Goal: Information Seeking & Learning: Check status

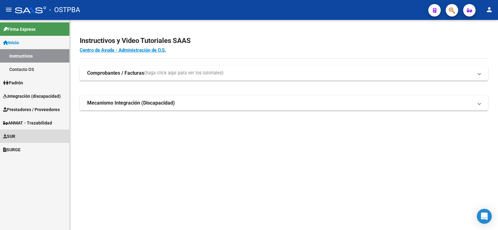
click at [14, 137] on span "SUR" at bounding box center [9, 136] width 12 height 7
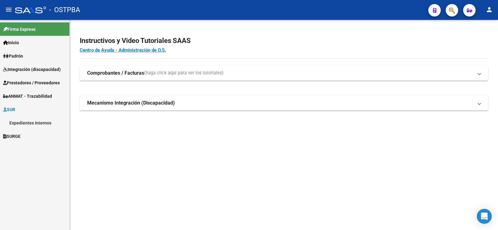
click at [28, 122] on link "Expedientes Internos" at bounding box center [34, 122] width 69 height 13
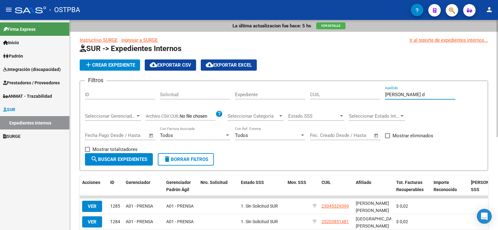
type input "[PERSON_NAME] d"
click at [121, 156] on button "search Buscar Expedientes" at bounding box center [119, 159] width 68 height 12
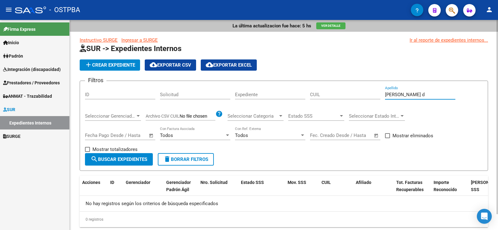
drag, startPoint x: 408, startPoint y: 95, endPoint x: 362, endPoint y: 93, distance: 46.7
click at [362, 93] on div "Filtros ID Solicitud Expediente CUIL [PERSON_NAME] d Apellido Seleccionar Geren…" at bounding box center [284, 119] width 398 height 67
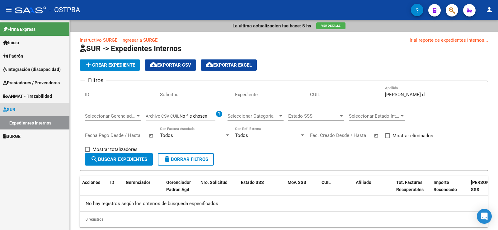
click at [27, 121] on link "Expedientes Internos" at bounding box center [34, 122] width 69 height 13
click at [15, 110] on span "SUR" at bounding box center [9, 109] width 12 height 7
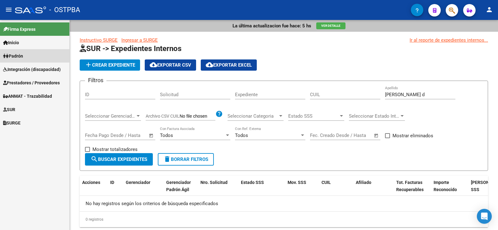
click at [23, 55] on span "Padrón" at bounding box center [13, 56] width 20 height 7
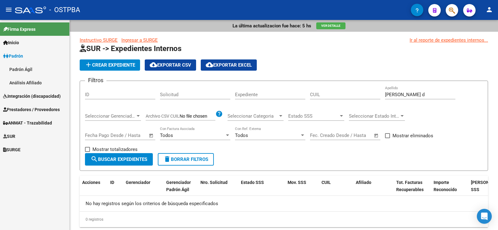
click at [23, 56] on span "Padrón" at bounding box center [13, 56] width 20 height 7
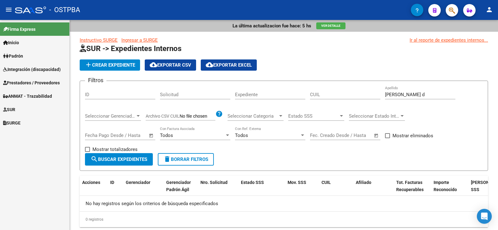
click at [21, 56] on span "Padrón" at bounding box center [13, 56] width 20 height 7
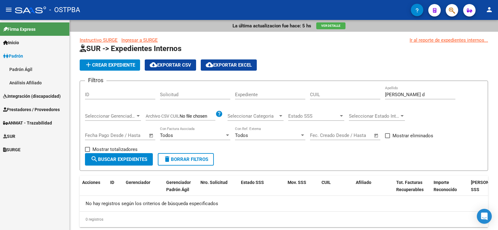
click at [28, 70] on link "Padrón Ágil" at bounding box center [34, 69] width 69 height 13
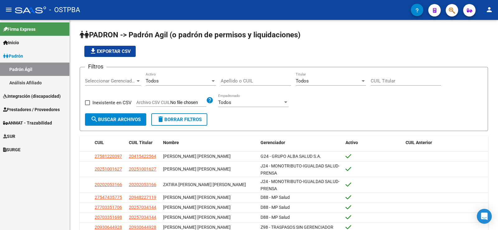
click at [15, 137] on span "SUR" at bounding box center [9, 136] width 12 height 7
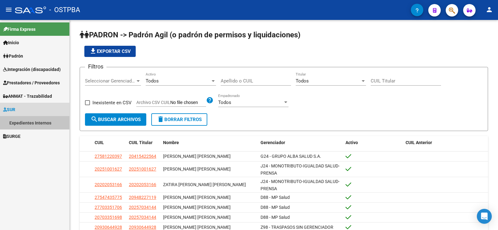
click at [24, 122] on link "Expedientes Internos" at bounding box center [34, 122] width 69 height 13
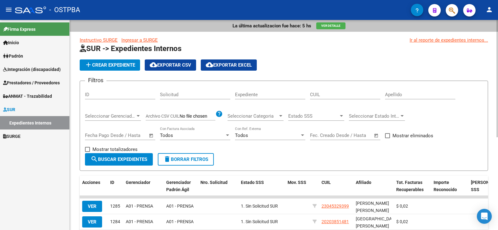
click at [400, 94] on input "Apellido" at bounding box center [420, 95] width 70 height 6
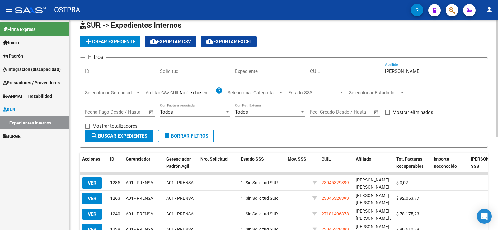
scroll to position [62, 0]
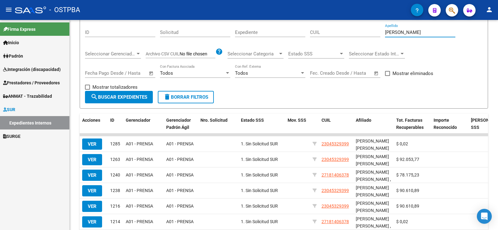
type input "[PERSON_NAME]"
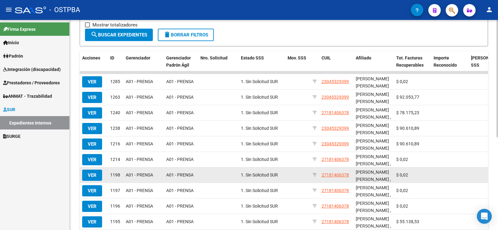
scroll to position [156, 0]
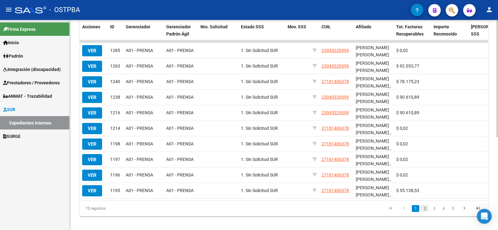
click at [424, 211] on link "2" at bounding box center [424, 208] width 7 height 7
